Goal: Use online tool/utility: Utilize a website feature to perform a specific function

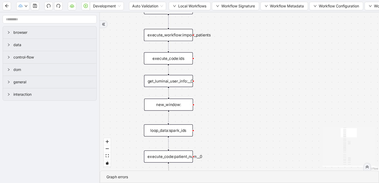
drag, startPoint x: 215, startPoint y: 115, endPoint x: 205, endPoint y: 60, distance: 56.3
click at [205, 60] on div "trigger execute_workflow:get_bio_info delay: wait_until_loaded: execute_workflo…" at bounding box center [239, 91] width 279 height 158
click at [182, 59] on div "execute_code:ids" at bounding box center [168, 58] width 49 height 12
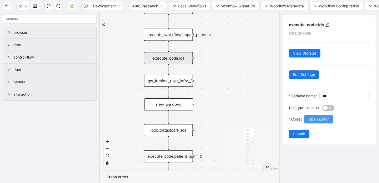
click at [308, 123] on button "Open Editor" at bounding box center [318, 119] width 29 height 8
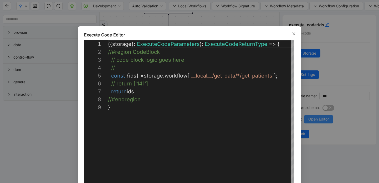
scroll to position [63, 0]
click at [295, 34] on icon "close" at bounding box center [294, 34] width 4 height 4
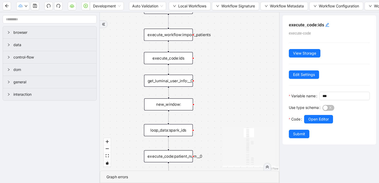
click at [182, 85] on div "get_luminai_user_info:__0" at bounding box center [168, 80] width 49 height 12
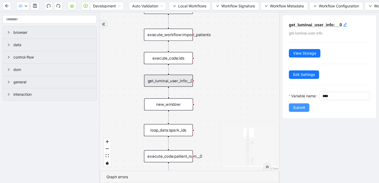
click at [297, 110] on span "Submit" at bounding box center [299, 107] width 12 height 6
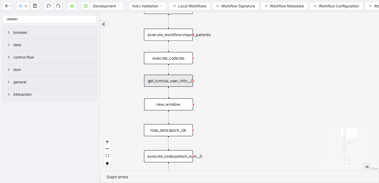
click at [187, 83] on div "get_luminai_user_info:__0" at bounding box center [168, 80] width 49 height 12
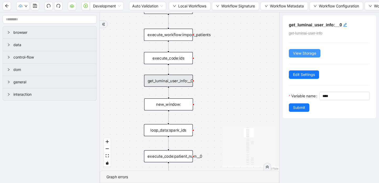
click at [300, 51] on span "View Storage" at bounding box center [304, 53] width 23 height 6
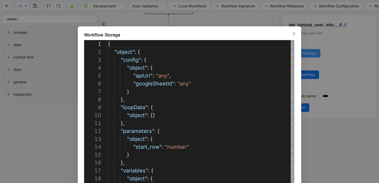
scroll to position [79, 0]
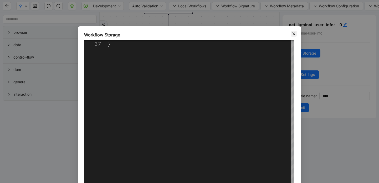
click at [295, 33] on icon "close" at bounding box center [294, 34] width 4 height 4
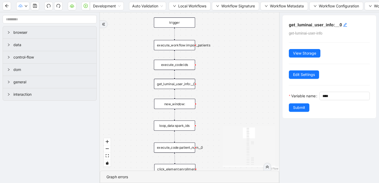
click at [171, 68] on div "execute_code:ids" at bounding box center [174, 64] width 41 height 10
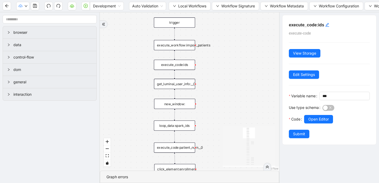
click at [183, 48] on div "execute_workflow:import_patients" at bounding box center [174, 45] width 41 height 10
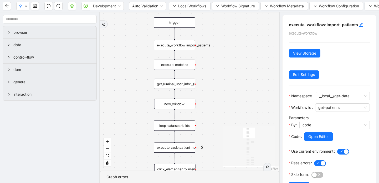
click at [184, 68] on div "execute_code:ids" at bounding box center [174, 64] width 41 height 10
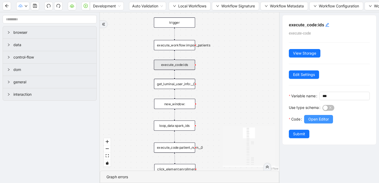
click at [323, 122] on span "Open Editor" at bounding box center [319, 119] width 21 height 6
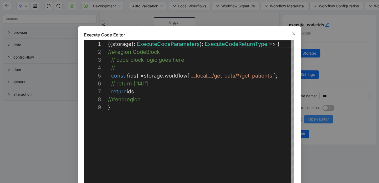
scroll to position [63, 0]
click at [294, 33] on icon "close" at bounding box center [294, 33] width 3 height 3
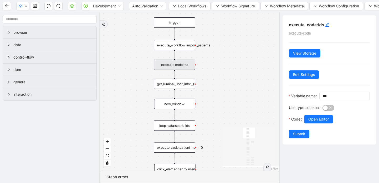
click at [166, 86] on div "get_luminai_user_info:__0" at bounding box center [174, 84] width 41 height 10
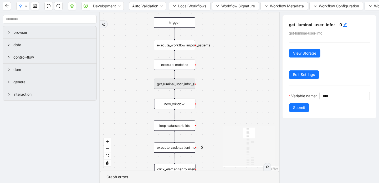
click at [190, 82] on div "get_luminai_user_info:__0" at bounding box center [174, 84] width 41 height 10
click at [177, 106] on div "new_window:" at bounding box center [174, 104] width 41 height 10
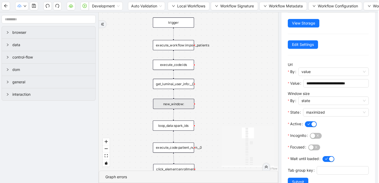
scroll to position [45, 0]
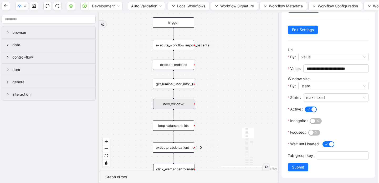
click at [173, 129] on div "loop_data:spark_ids" at bounding box center [173, 125] width 41 height 10
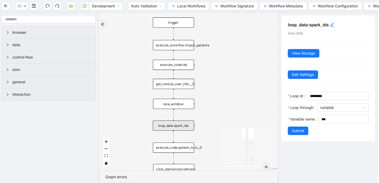
scroll to position [0, 0]
click at [305, 51] on span "View Storage" at bounding box center [303, 53] width 23 height 6
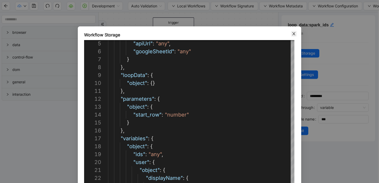
click at [294, 35] on icon "close" at bounding box center [294, 34] width 4 height 4
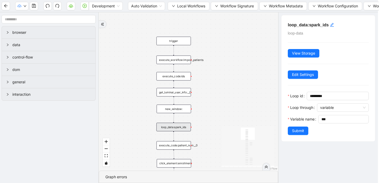
click at [182, 148] on div "execute_code:patient_num__0" at bounding box center [174, 145] width 34 height 8
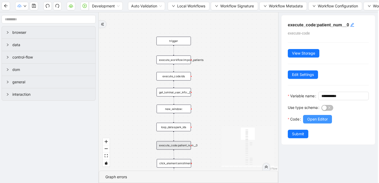
click at [320, 122] on span "Open Editor" at bounding box center [318, 119] width 21 height 6
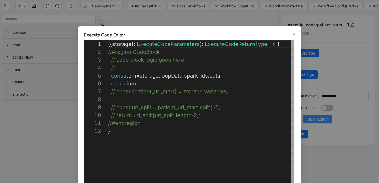
scroll to position [79, 0]
click at [293, 33] on icon "close" at bounding box center [294, 34] width 4 height 4
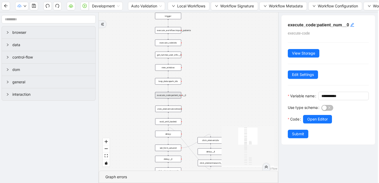
drag, startPoint x: 203, startPoint y: 161, endPoint x: 192, endPoint y: 112, distance: 50.4
click at [192, 112] on div "success fallback success fallback onError onError onError trigger execute_workf…" at bounding box center [188, 91] width 179 height 158
click at [172, 109] on div "click_element:enrollment" at bounding box center [169, 108] width 26 height 7
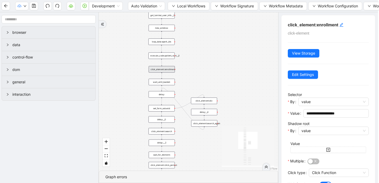
drag, startPoint x: 204, startPoint y: 125, endPoint x: 198, endPoint y: 86, distance: 40.0
click at [198, 86] on div "success fallback success fallback onError onError onError trigger execute_workf…" at bounding box center [188, 91] width 179 height 158
click at [170, 108] on div "set_form_value:id" at bounding box center [162, 108] width 26 height 7
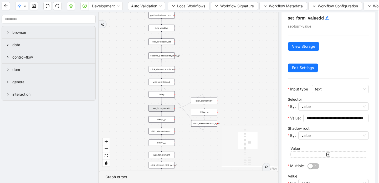
scroll to position [12, 0]
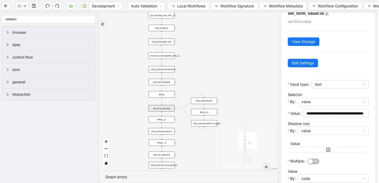
click at [211, 104] on div "click_element:div" at bounding box center [204, 100] width 26 height 7
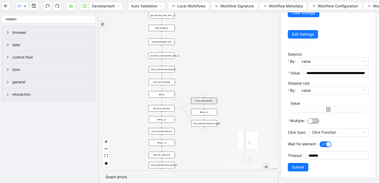
scroll to position [0, 2]
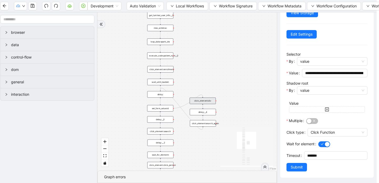
click at [204, 126] on div "success fallback success fallback onError onError onError trigger execute_workf…" at bounding box center [187, 91] width 179 height 158
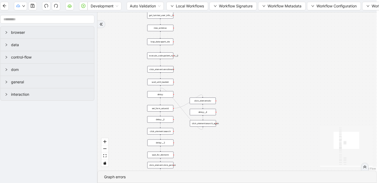
scroll to position [0, 0]
click at [167, 121] on div "delay:__0" at bounding box center [160, 119] width 26 height 7
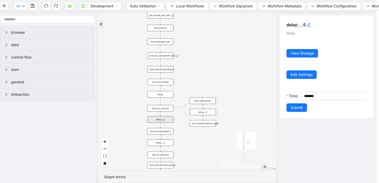
click at [198, 123] on div "click_element:search_again" at bounding box center [203, 123] width 26 height 7
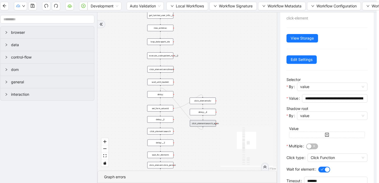
scroll to position [40, 0]
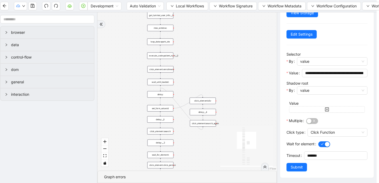
click at [157, 133] on div "click_element:search" at bounding box center [160, 131] width 26 height 7
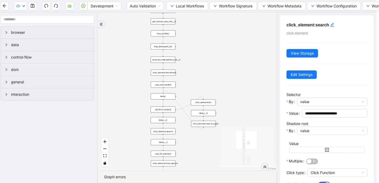
click at [166, 142] on div "delay:__2" at bounding box center [163, 142] width 25 height 6
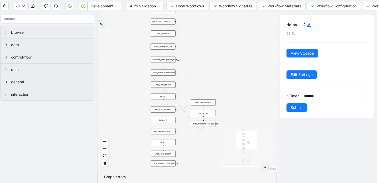
click at [168, 155] on div "wait_for_element:" at bounding box center [163, 153] width 25 height 6
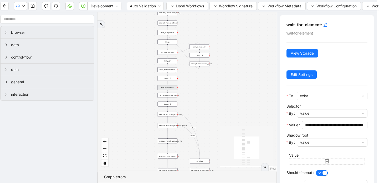
drag, startPoint x: 183, startPoint y: 160, endPoint x: 180, endPoint y: 98, distance: 61.9
click at [180, 98] on div "success fallback success fallback onError onError onError trigger execute_workf…" at bounding box center [187, 91] width 179 height 158
click at [169, 96] on div "click_element:click_person" at bounding box center [168, 95] width 20 height 5
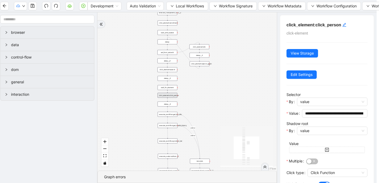
click at [172, 103] on div "delay:__3" at bounding box center [168, 103] width 20 height 5
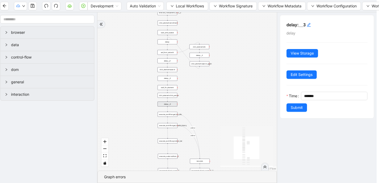
click at [173, 115] on div "execute_workflow:get_bio_info" at bounding box center [168, 114] width 20 height 5
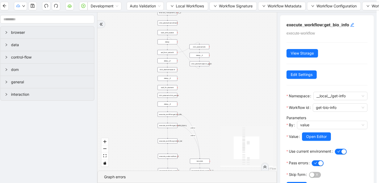
click at [174, 127] on div "execute_workflow:get_health_history" at bounding box center [168, 125] width 20 height 5
click at [174, 125] on div "execute_workflow:get_health_history" at bounding box center [168, 125] width 20 height 5
click at [172, 10] on button "Local Workflows" at bounding box center [188, 6] width 42 height 8
click at [173, 15] on span "Select" at bounding box center [188, 16] width 34 height 6
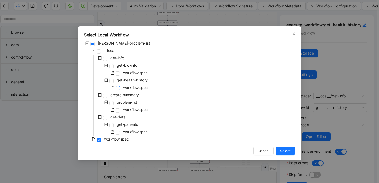
click at [118, 89] on span at bounding box center [118, 88] width 4 height 4
click at [286, 151] on span "Select" at bounding box center [285, 151] width 11 height 6
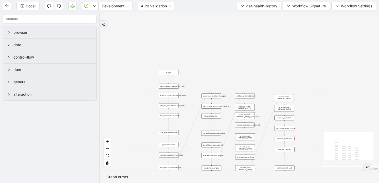
click at [177, 88] on div "trigger get_attribute:checked get_attribute:label loop_iterator:common_med wait…" at bounding box center [239, 91] width 279 height 158
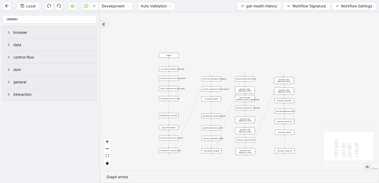
drag, startPoint x: 184, startPoint y: 124, endPoint x: 184, endPoint y: 107, distance: 17.1
click at [184, 107] on div "trigger get_attribute:checked get_attribute:label loop_iterator:common_med wait…" at bounding box center [239, 91] width 279 height 158
click at [172, 79] on div "execute_code:common_conds_init" at bounding box center [169, 78] width 20 height 5
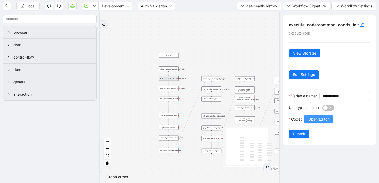
click at [325, 122] on span "Open Editor" at bounding box center [319, 119] width 21 height 6
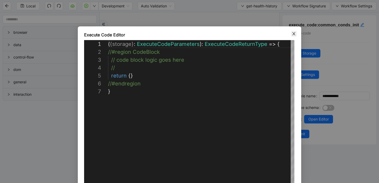
click at [294, 35] on icon "close" at bounding box center [294, 34] width 4 height 4
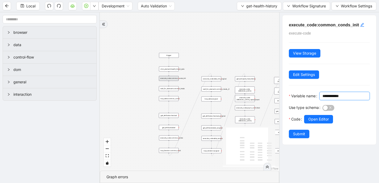
click at [323, 99] on input "**********" at bounding box center [344, 96] width 43 height 6
click at [319, 122] on span "Open Editor" at bounding box center [319, 119] width 21 height 6
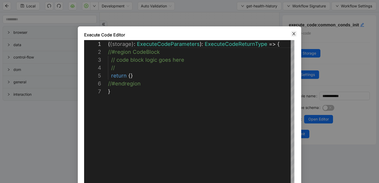
click at [295, 34] on icon "close" at bounding box center [294, 34] width 4 height 4
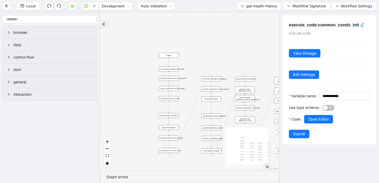
click at [173, 89] on div "wait_for_element:common_meds" at bounding box center [169, 88] width 20 height 5
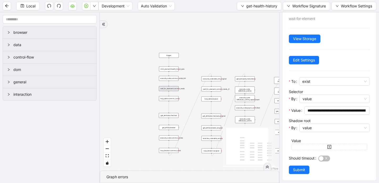
scroll to position [17, 0]
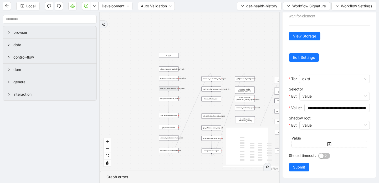
click at [168, 99] on div "loop_data:common_conds" at bounding box center [169, 98] width 20 height 5
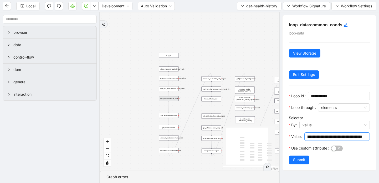
scroll to position [0, 129]
click at [177, 114] on div "get_attribute:checked" at bounding box center [169, 115] width 20 height 5
click at [174, 116] on div "get_attribute:checked" at bounding box center [169, 115] width 20 height 5
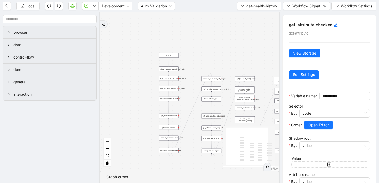
click at [171, 129] on div "get_attribute:label" at bounding box center [169, 127] width 20 height 5
click at [313, 128] on span "Open Editor" at bounding box center [319, 125] width 21 height 6
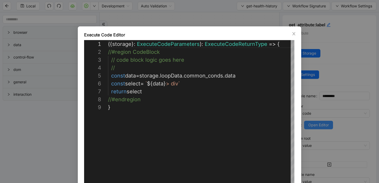
scroll to position [63, 0]
click at [295, 32] on icon "close" at bounding box center [294, 34] width 4 height 4
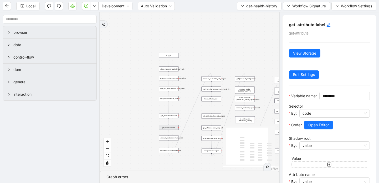
click at [176, 139] on div "execute_code:common_conds" at bounding box center [169, 137] width 20 height 5
click at [215, 80] on div "execute_code:data_init_surgical" at bounding box center [212, 78] width 20 height 5
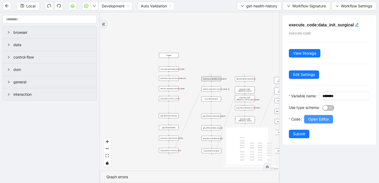
click at [319, 122] on span "Open Editor" at bounding box center [319, 119] width 21 height 6
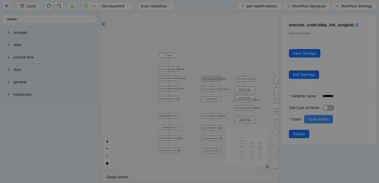
scroll to position [47, 0]
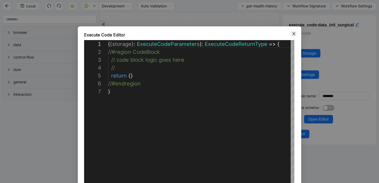
click at [294, 31] on div "**********" at bounding box center [190, 120] width 224 height 188
click at [293, 34] on icon "close" at bounding box center [294, 34] width 4 height 4
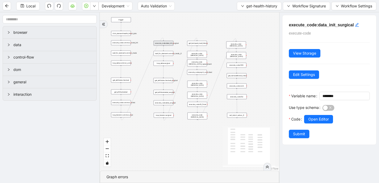
drag, startPoint x: 180, startPoint y: 166, endPoint x: 132, endPoint y: 130, distance: 59.5
click at [132, 130] on div "trigger get_attribute:checked get_attribute:label loop_iterator:common_med wait…" at bounding box center [189, 91] width 179 height 158
click at [202, 63] on div "execute_code:[MEDICAL_DATA]_replacement" at bounding box center [197, 63] width 20 height 7
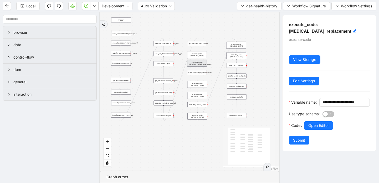
click at [238, 65] on div "execute_code:CKD" at bounding box center [237, 65] width 20 height 5
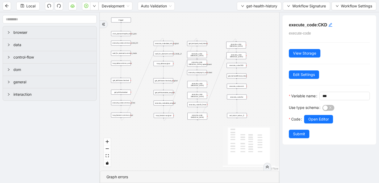
click at [236, 74] on div "get_text:additional_notes" at bounding box center [237, 75] width 20 height 5
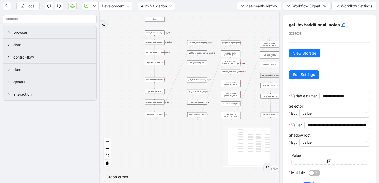
drag, startPoint x: 179, startPoint y: 137, endPoint x: 212, endPoint y: 136, distance: 33.7
click at [212, 136] on div "trigger get_attribute:checked get_attribute:label loop_iterator:common_med wait…" at bounding box center [189, 91] width 179 height 158
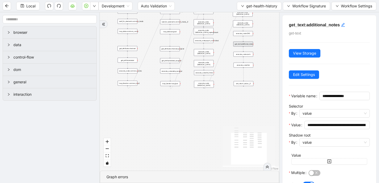
drag, startPoint x: 212, startPoint y: 136, endPoint x: 185, endPoint y: 105, distance: 41.0
click at [185, 105] on div "trigger get_attribute:checked get_attribute:label loop_iterator:common_med wait…" at bounding box center [189, 91] width 179 height 158
click at [243, 84] on div "set_return_value:__0" at bounding box center [244, 83] width 20 height 5
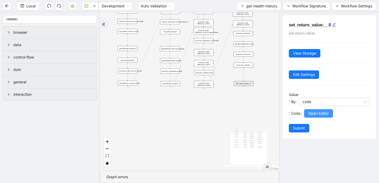
click at [322, 113] on span "Open Editor" at bounding box center [319, 113] width 21 height 6
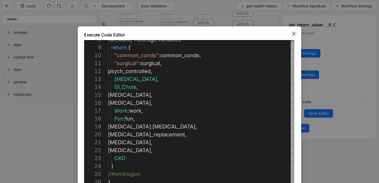
click at [295, 32] on icon "close" at bounding box center [294, 33] width 3 height 3
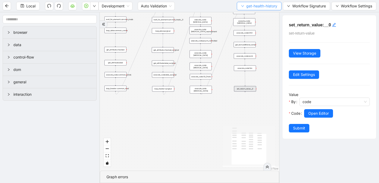
click at [243, 8] on button "get-health-history" at bounding box center [259, 6] width 45 height 8
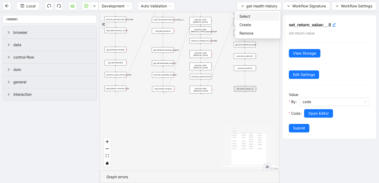
click at [241, 17] on span "Select" at bounding box center [258, 16] width 37 height 6
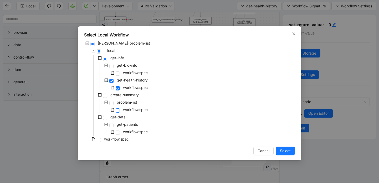
click at [118, 110] on span at bounding box center [118, 110] width 4 height 4
click at [285, 149] on span "Select" at bounding box center [285, 151] width 11 height 6
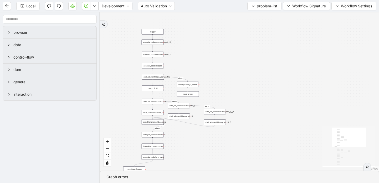
drag, startPoint x: 243, startPoint y: 93, endPoint x: 277, endPoint y: 102, distance: 35.2
click at [277, 102] on div "fallback no_value fallback onError onError onError onError onError onError onEr…" at bounding box center [239, 91] width 279 height 158
click at [152, 44] on div "execute_code:common_conds__0" at bounding box center [153, 42] width 22 height 6
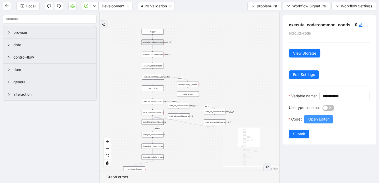
click at [324, 122] on span "Open Editor" at bounding box center [319, 119] width 21 height 6
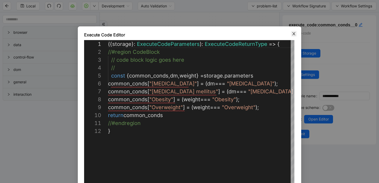
click at [293, 34] on icon "close" at bounding box center [294, 34] width 4 height 4
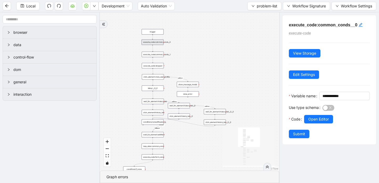
click at [159, 57] on div "fallback no_value fallback onError onError onError onError onError onError onEr…" at bounding box center [189, 91] width 179 height 158
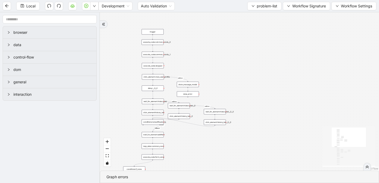
click at [161, 55] on div "execute_code:common_conds__1" at bounding box center [153, 55] width 22 height 6
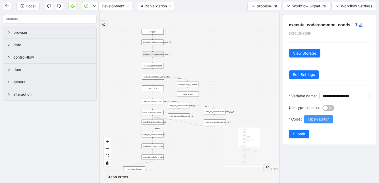
click at [326, 122] on span "Open Editor" at bounding box center [319, 119] width 21 height 6
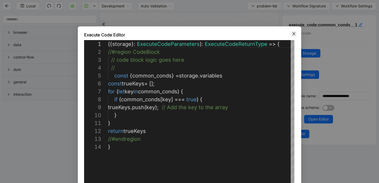
click at [294, 32] on icon "close" at bounding box center [294, 34] width 4 height 4
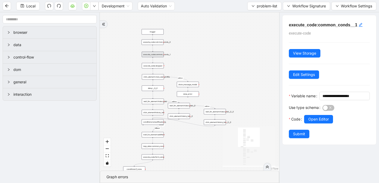
click at [151, 67] on div "execute_code:skipped" at bounding box center [153, 66] width 22 height 6
click at [322, 122] on span "Open Editor" at bounding box center [319, 119] width 21 height 6
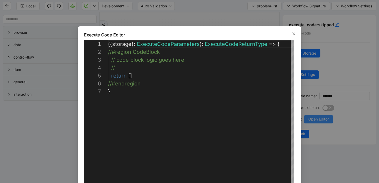
scroll to position [47, 0]
click at [295, 33] on icon "close" at bounding box center [294, 34] width 4 height 4
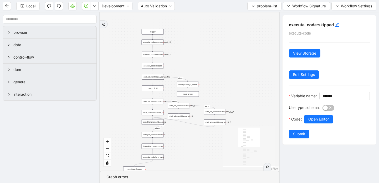
click at [154, 79] on div "click_element:view_user_profile" at bounding box center [153, 77] width 22 height 6
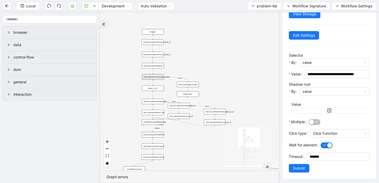
scroll to position [40, 0]
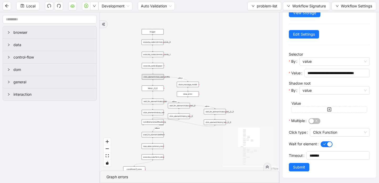
click at [153, 112] on div "click_element:history_tab" at bounding box center [153, 112] width 22 height 6
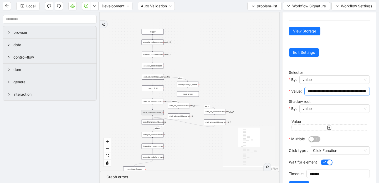
scroll to position [21, 0]
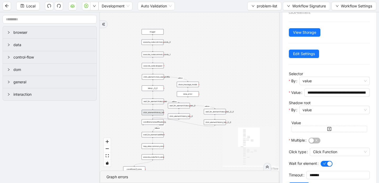
click at [157, 121] on div "conditions:noneoftheabove" at bounding box center [153, 122] width 22 height 6
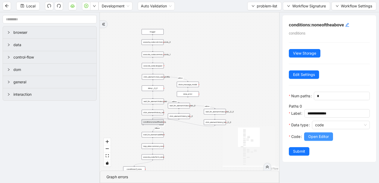
click at [323, 140] on button "Open Editor" at bounding box center [318, 136] width 29 height 8
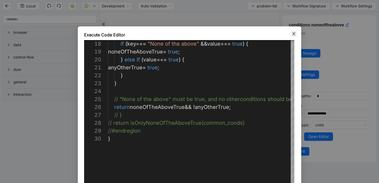
click at [297, 32] on span "Close" at bounding box center [294, 34] width 6 height 6
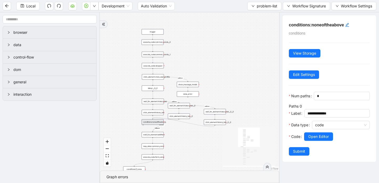
click at [157, 137] on div "wait_for_element:addNew" at bounding box center [153, 135] width 22 height 6
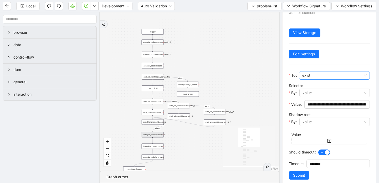
scroll to position [20, 0]
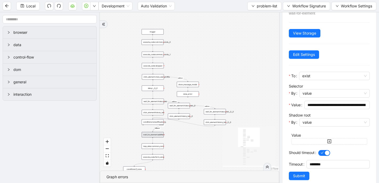
click at [160, 149] on div "fallback no_value fallback onError onError onError onError onError onError onEr…" at bounding box center [189, 91] width 179 height 158
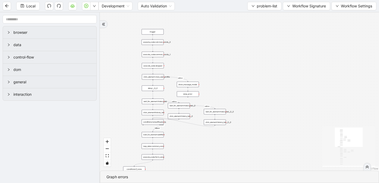
scroll to position [0, 0]
click at [160, 147] on div "loop_data:common_cond" at bounding box center [153, 146] width 22 height 6
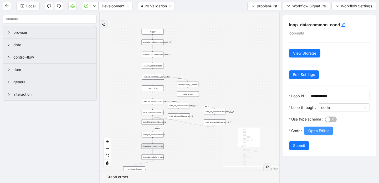
click at [322, 132] on span "Open Editor" at bounding box center [319, 131] width 21 height 6
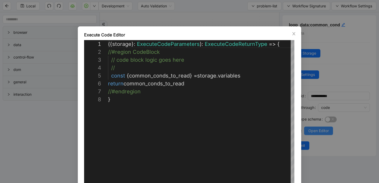
scroll to position [55, 0]
click at [294, 33] on icon "close" at bounding box center [294, 34] width 4 height 4
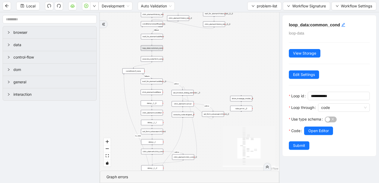
drag, startPoint x: 180, startPoint y: 159, endPoint x: 179, endPoint y: 61, distance: 97.9
click at [179, 61] on div "fallback no_value fallback onError onError onError onError onError onError onEr…" at bounding box center [189, 91] width 179 height 158
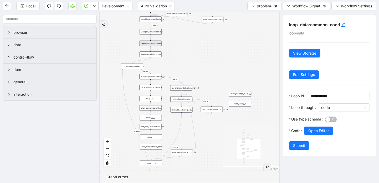
drag, startPoint x: 181, startPoint y: 64, endPoint x: 179, endPoint y: 59, distance: 4.9
click at [179, 59] on div "fallback no_value fallback onError onError onError onError onError onError onEr…" at bounding box center [189, 91] width 179 height 158
click at [156, 78] on div "wait_for_element:addNew__0" at bounding box center [150, 77] width 22 height 6
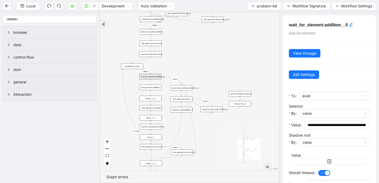
scroll to position [29, 0]
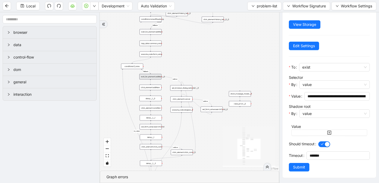
click at [153, 89] on div "click_element:addNew" at bounding box center [150, 87] width 22 height 6
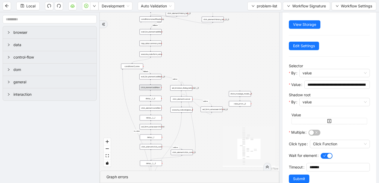
scroll to position [0, 0]
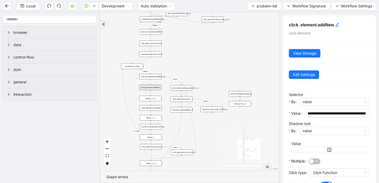
click at [152, 55] on div "execute_code:form_value" at bounding box center [151, 54] width 22 height 6
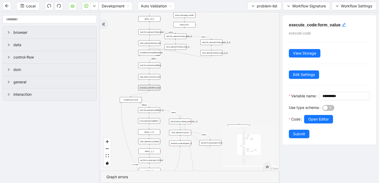
drag, startPoint x: 188, startPoint y: 50, endPoint x: 186, endPoint y: 82, distance: 32.1
click at [186, 82] on div "fallback no_value fallback onError onError onError onError onError onError onEr…" at bounding box center [189, 91] width 179 height 158
